Goal: Navigation & Orientation: Find specific page/section

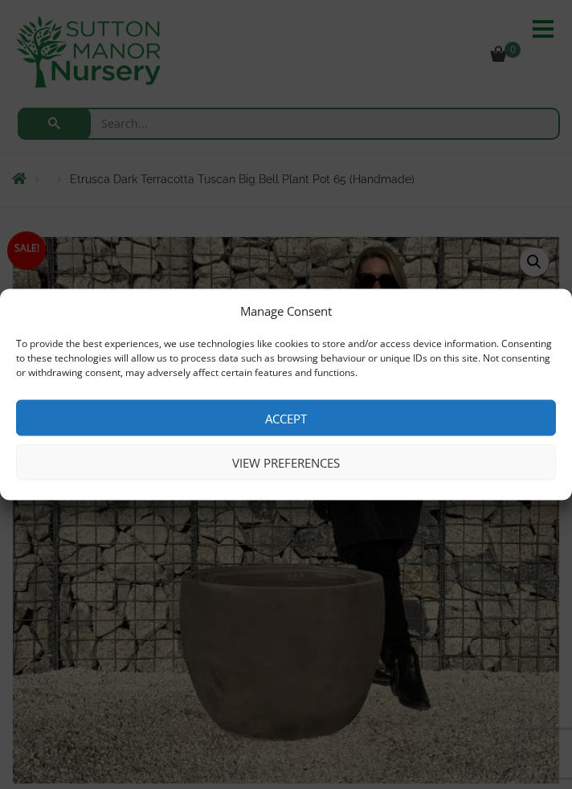
click at [256, 462] on button "View preferences" at bounding box center [286, 462] width 540 height 36
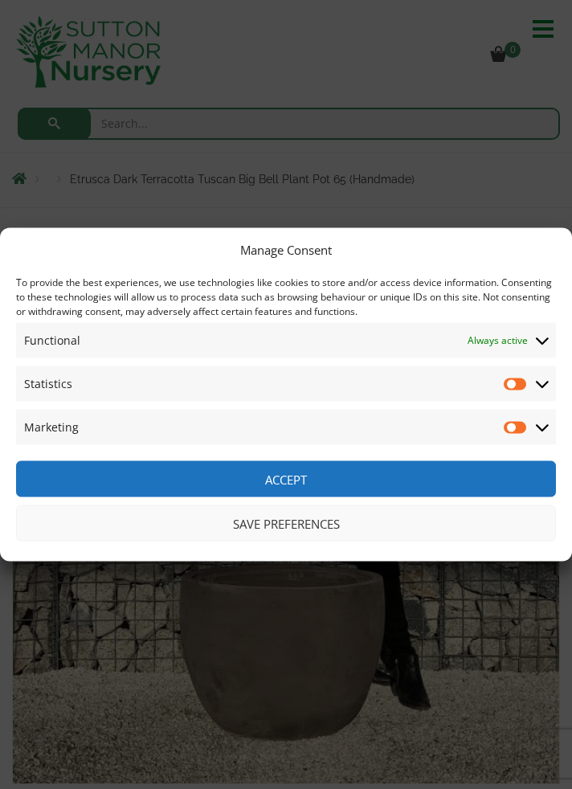
click at [262, 523] on button "Save preferences" at bounding box center [286, 523] width 540 height 36
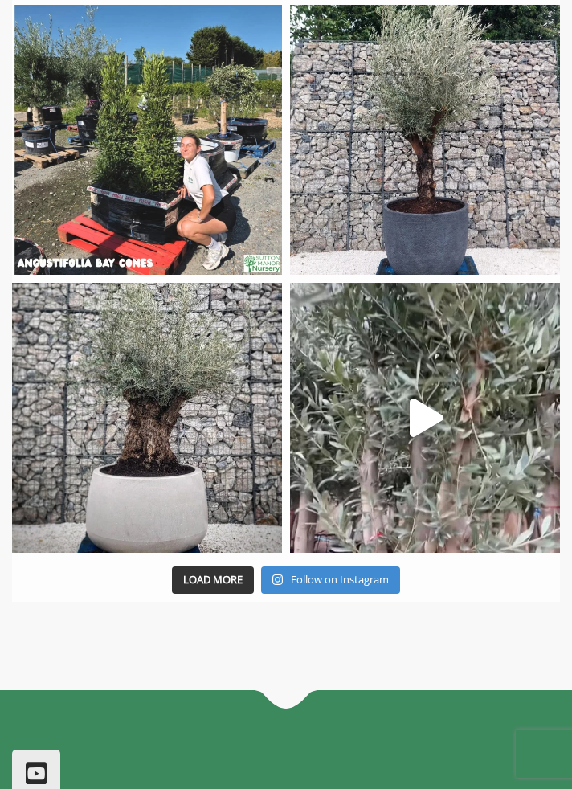
scroll to position [3973, 0]
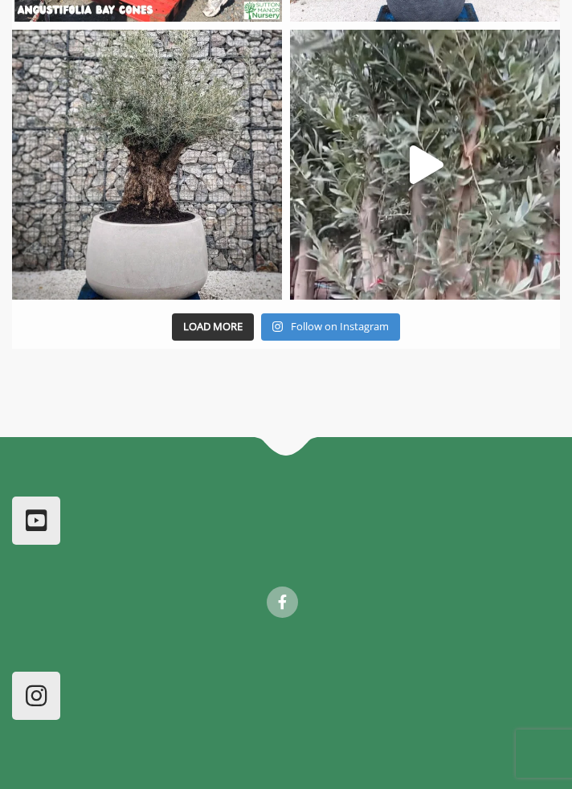
click at [75, 734] on div at bounding box center [286, 624] width 572 height 337
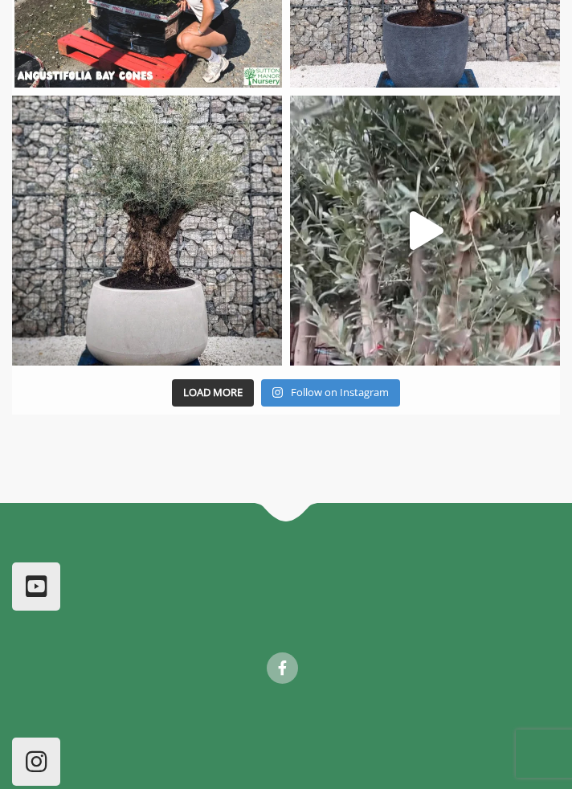
scroll to position [3766, 0]
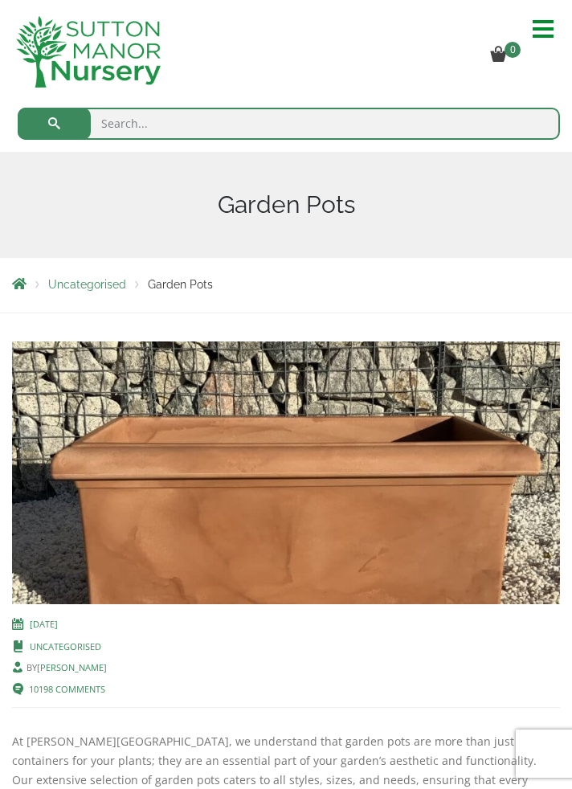
click at [170, 286] on span "Garden Pots" at bounding box center [180, 284] width 65 height 13
click at [244, 125] on input "search" at bounding box center [289, 124] width 542 height 32
